Goal: Transaction & Acquisition: Book appointment/travel/reservation

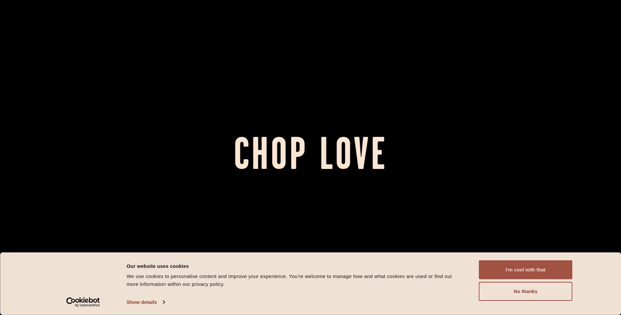
click at [521, 266] on button "I'm cool with that" at bounding box center [526, 269] width 94 height 19
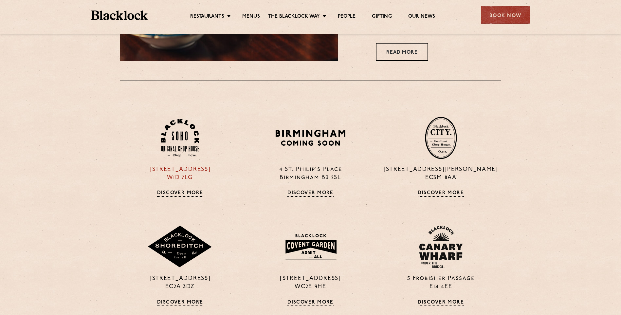
scroll to position [458, 0]
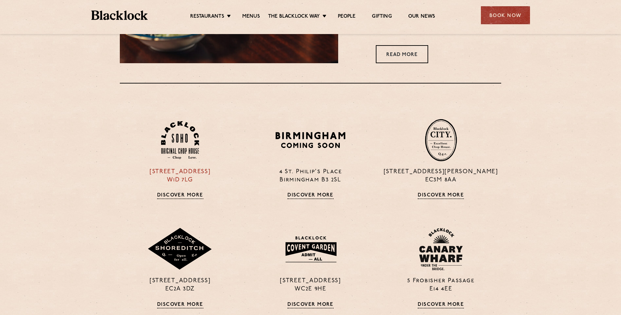
click at [177, 136] on img at bounding box center [180, 140] width 38 height 38
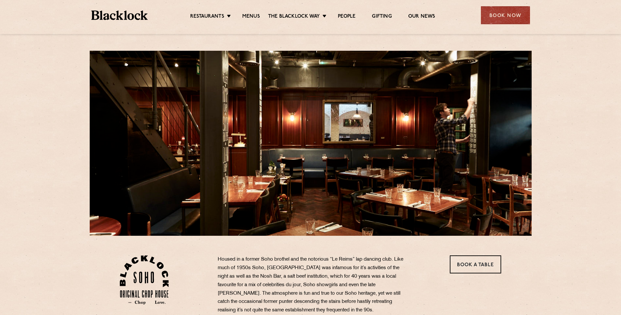
scroll to position [164, 0]
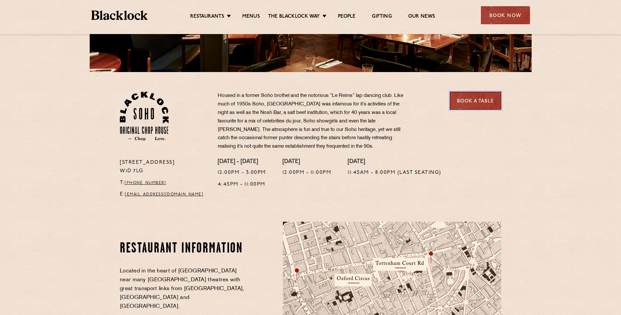
click at [467, 105] on link "Book a Table" at bounding box center [475, 101] width 51 height 18
